Goal: Obtain resource: Download file/media

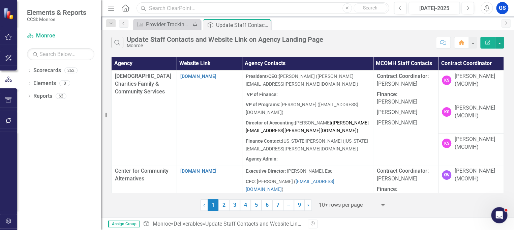
click at [159, 10] on input "text" at bounding box center [263, 8] width 252 height 12
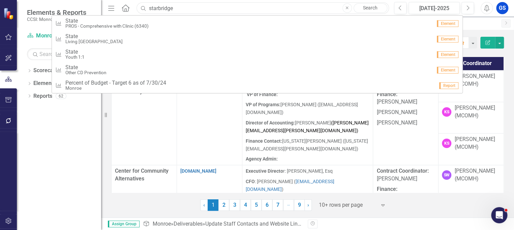
type input "starbridge"
click at [149, 9] on input "starbridge" at bounding box center [263, 8] width 252 height 12
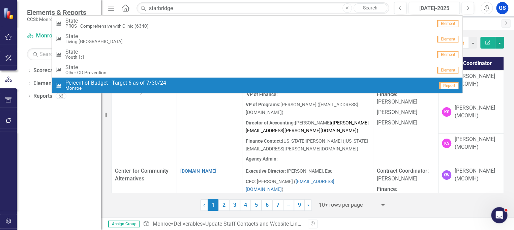
click at [62, 120] on div "Dropdown Scorecards 262 Dropdown [GEOGRAPHIC_DATA] Dropdown [DEMOGRAPHIC_DATA] …" at bounding box center [59, 147] width 84 height 165
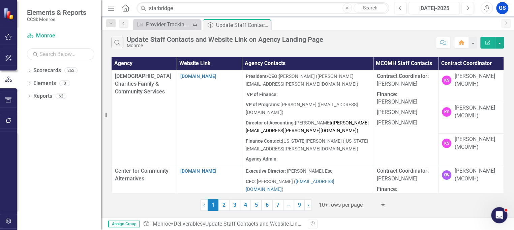
click at [42, 53] on input "text" at bounding box center [60, 54] width 67 height 12
type input "starbridge"
click at [30, 69] on icon "Dropdown" at bounding box center [29, 71] width 5 height 4
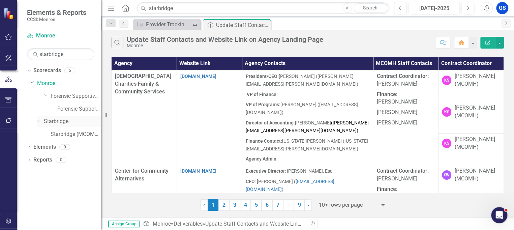
click at [41, 118] on icon "Dropdown" at bounding box center [39, 120] width 4 height 5
click at [62, 116] on div "Dropdown Starbridge" at bounding box center [69, 121] width 64 height 11
click at [60, 119] on link "Starbridge" at bounding box center [72, 122] width 57 height 8
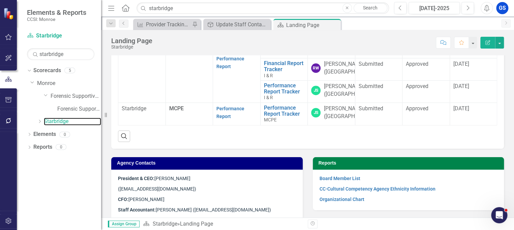
scroll to position [123, 0]
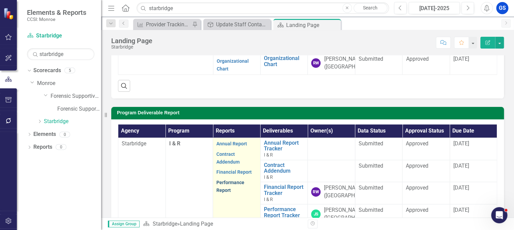
click at [223, 186] on link "Performance Report" at bounding box center [230, 186] width 28 height 13
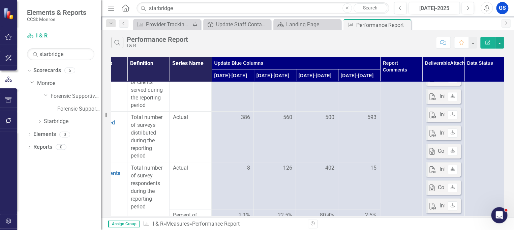
scroll to position [0, 26]
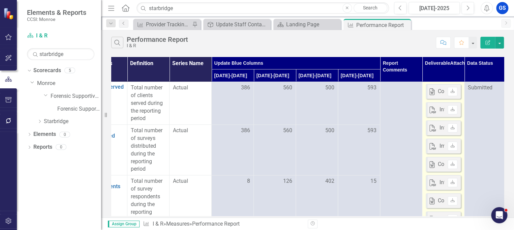
click at [438, 90] on div "Consumer Feedback Summary [DATE] - [DATE].docx" at bounding box center [499, 92] width 123 height 8
click at [453, 88] on link "Download" at bounding box center [453, 91] width 10 height 9
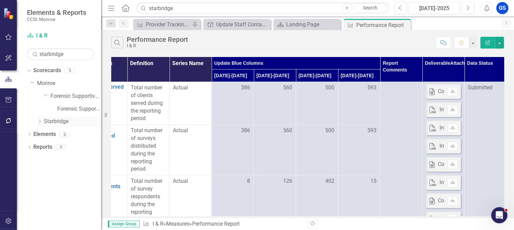
click at [40, 119] on icon "Dropdown" at bounding box center [39, 121] width 5 height 4
click at [58, 132] on link "Starbridge (MCOMH Internal)" at bounding box center [76, 134] width 51 height 8
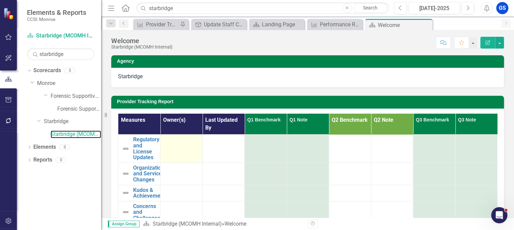
scroll to position [123, 0]
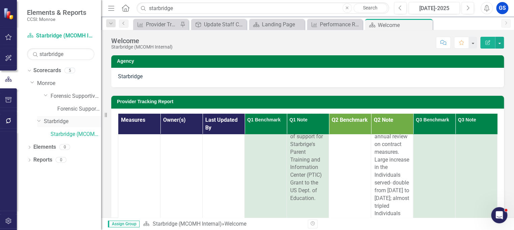
click at [54, 118] on link "Starbridge" at bounding box center [72, 122] width 57 height 8
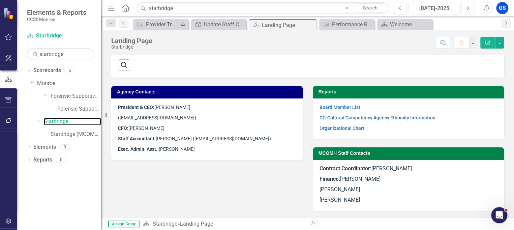
scroll to position [199, 0]
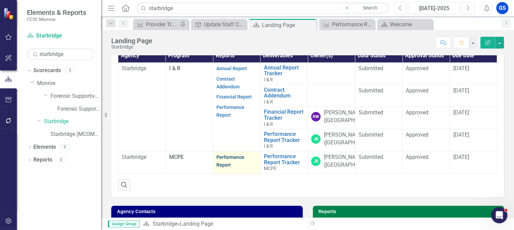
click at [227, 163] on link "Performance Report" at bounding box center [230, 160] width 28 height 13
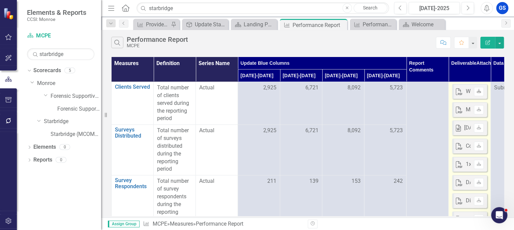
click at [479, 90] on icon "Download" at bounding box center [478, 91] width 5 height 4
click at [479, 108] on icon "Download" at bounding box center [478, 110] width 5 height 4
click at [481, 125] on link "Download" at bounding box center [479, 127] width 10 height 9
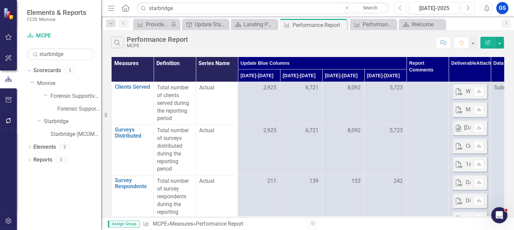
click at [400, 5] on icon "Previous" at bounding box center [400, 8] width 4 height 6
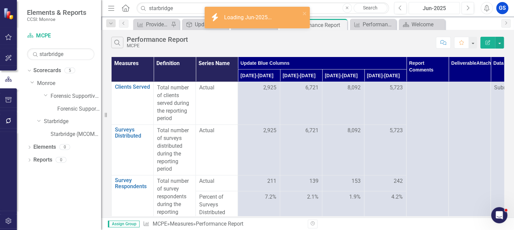
click at [440, 5] on div "Jun-2025" at bounding box center [434, 8] width 47 height 8
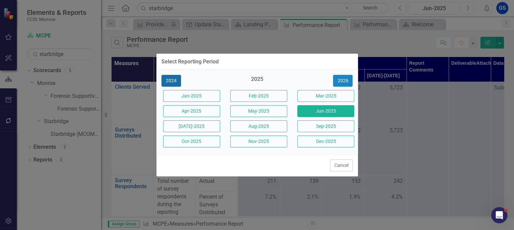
click at [171, 80] on button "2024" at bounding box center [171, 81] width 20 height 12
click at [166, 78] on button "2023" at bounding box center [171, 81] width 20 height 12
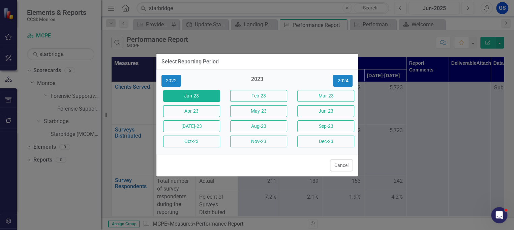
click at [178, 92] on button "Jan-23" at bounding box center [191, 96] width 57 height 12
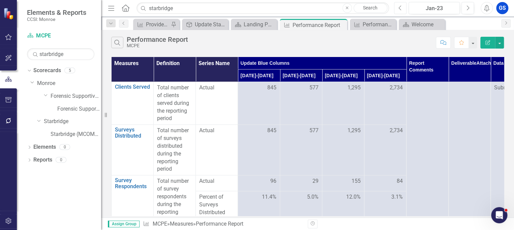
click at [400, 4] on button "Previous" at bounding box center [400, 8] width 12 height 12
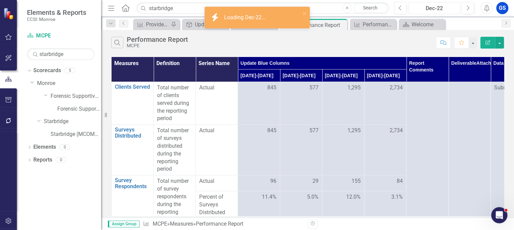
click at [429, 5] on div "Dec-22" at bounding box center [434, 8] width 47 height 8
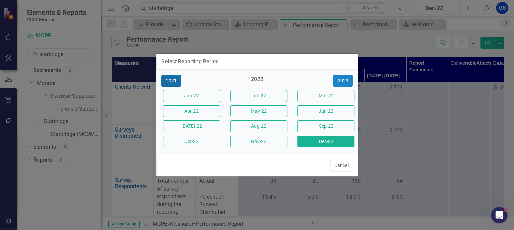
click at [165, 77] on button "2021" at bounding box center [171, 81] width 20 height 12
click at [165, 77] on button "2020" at bounding box center [171, 81] width 20 height 12
click at [164, 78] on button "2019" at bounding box center [171, 81] width 20 height 12
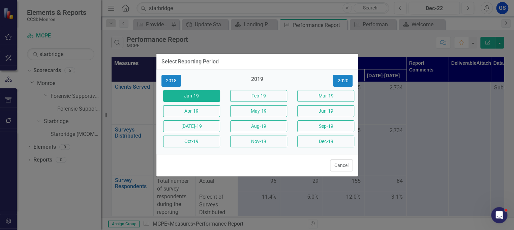
click at [168, 92] on button "Jan-19" at bounding box center [191, 96] width 57 height 12
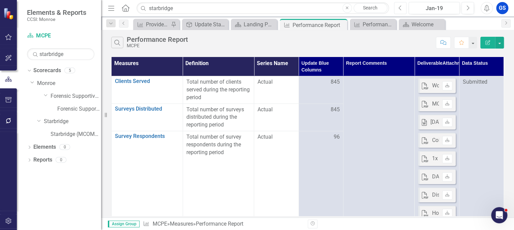
click at [398, 6] on icon "Previous" at bounding box center [400, 8] width 4 height 6
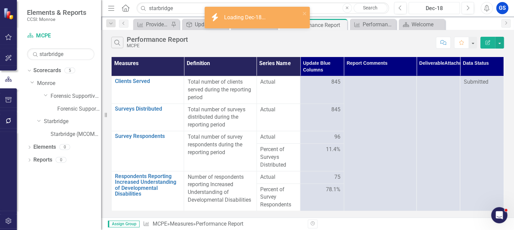
click at [430, 5] on div "Dec-18" at bounding box center [434, 8] width 47 height 8
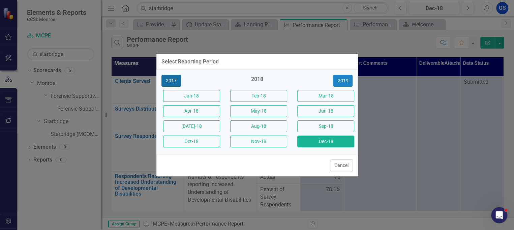
click at [169, 77] on button "2017" at bounding box center [171, 81] width 20 height 12
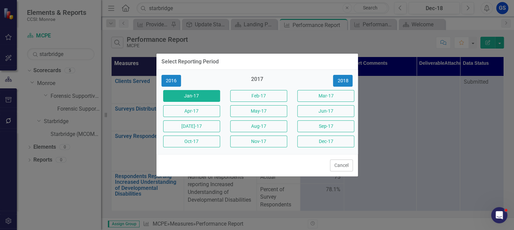
click at [171, 92] on button "Jan-17" at bounding box center [191, 96] width 57 height 12
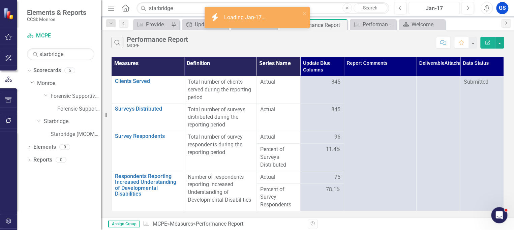
click at [440, 5] on div "Jan-17" at bounding box center [434, 8] width 47 height 8
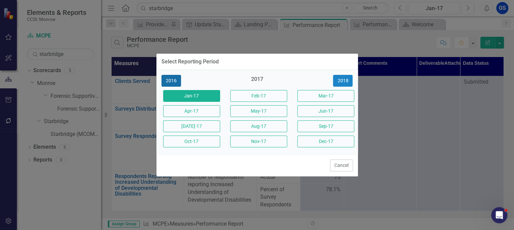
click at [168, 78] on button "2016" at bounding box center [171, 81] width 20 height 12
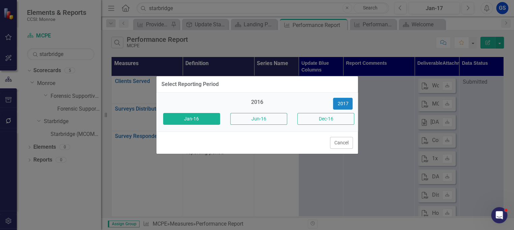
click at [184, 118] on button "Jan-16" at bounding box center [191, 119] width 57 height 12
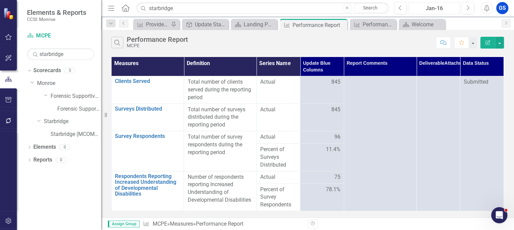
click at [442, 6] on div "Jan-16" at bounding box center [434, 8] width 47 height 8
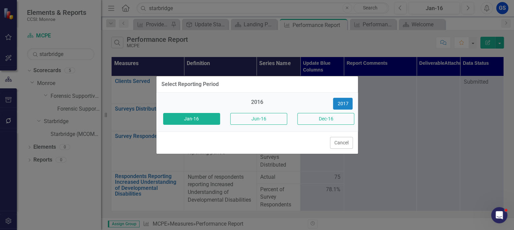
click at [401, 104] on div "Select Reporting Period 2016 [DATE]-16 Jun-16 Dec-16 Cancel" at bounding box center [257, 115] width 514 height 230
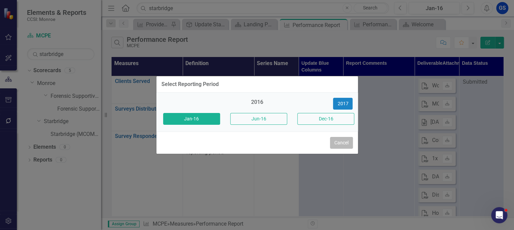
click at [341, 142] on button "Cancel" at bounding box center [341, 143] width 23 height 12
